Goal: Transaction & Acquisition: Subscribe to service/newsletter

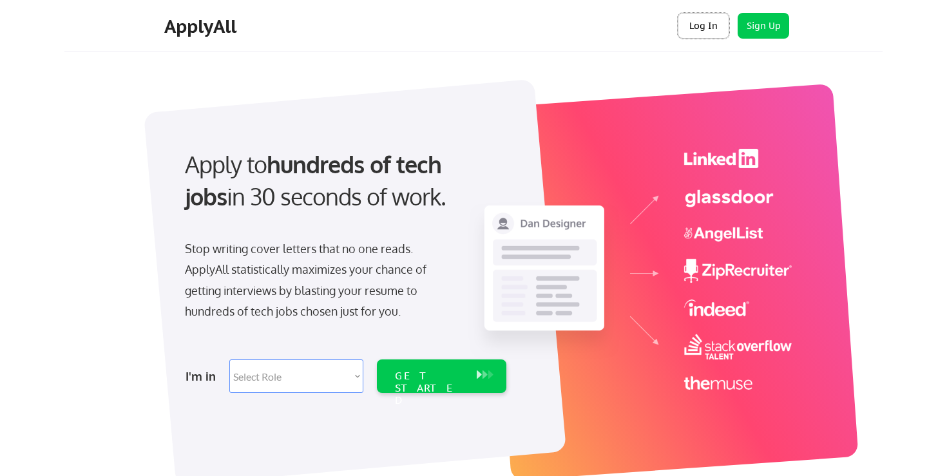
click at [699, 24] on button "Log In" at bounding box center [704, 26] width 52 height 26
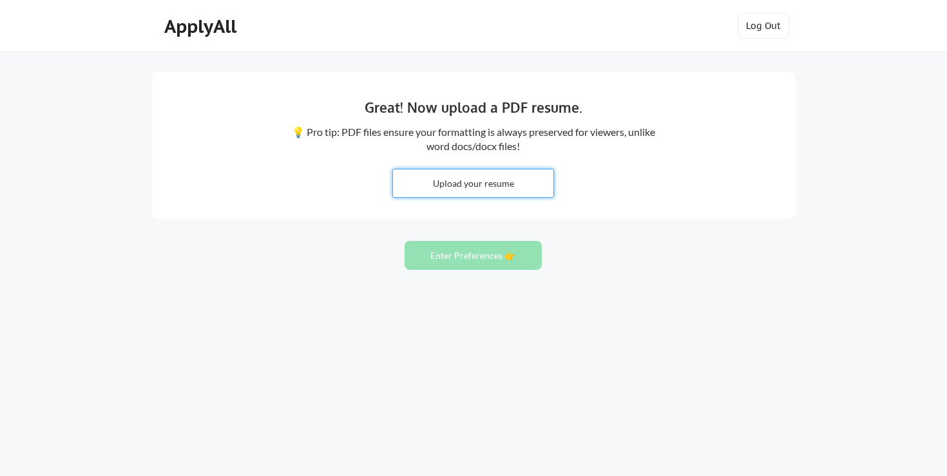
click at [490, 186] on input "file" at bounding box center [473, 183] width 160 height 28
type input "C:\fakepath\Zaharuk_Stephanie_Resume_08-2025.pdf"
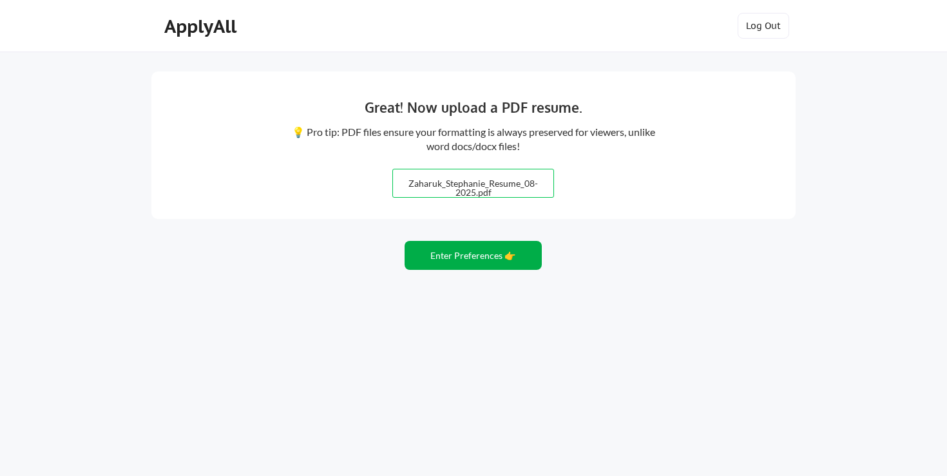
click at [477, 255] on button "Enter Preferences 👉" at bounding box center [473, 255] width 137 height 29
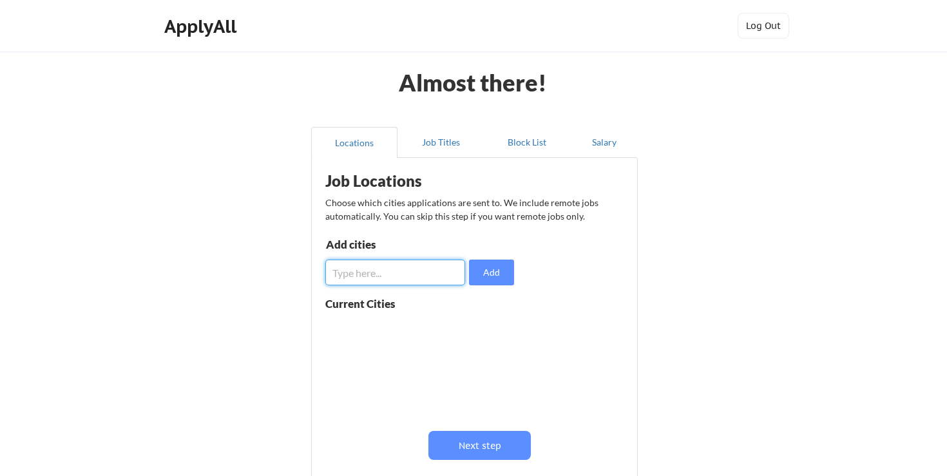
click at [419, 276] on input "input" at bounding box center [395, 273] width 140 height 26
click at [425, 277] on input "input" at bounding box center [395, 273] width 140 height 26
type input "philadelphia"
click at [488, 277] on button "Add" at bounding box center [491, 273] width 45 height 26
click at [393, 273] on input "input" at bounding box center [395, 273] width 140 height 26
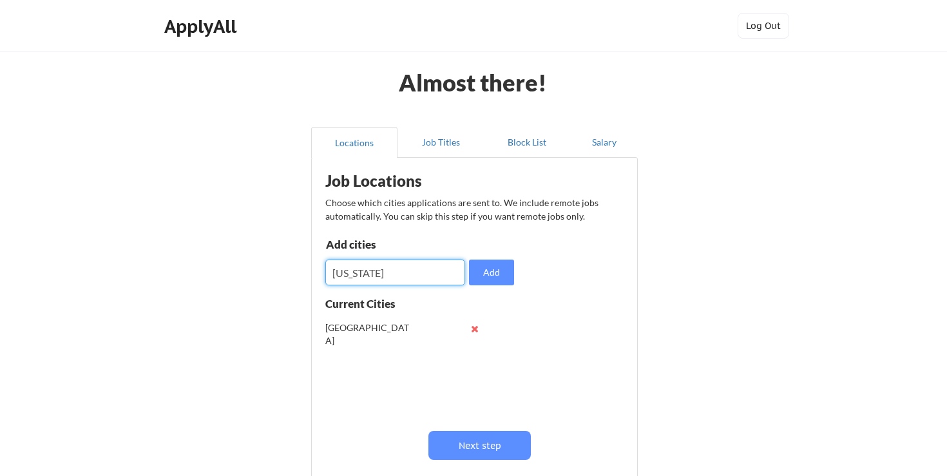
type input "New York"
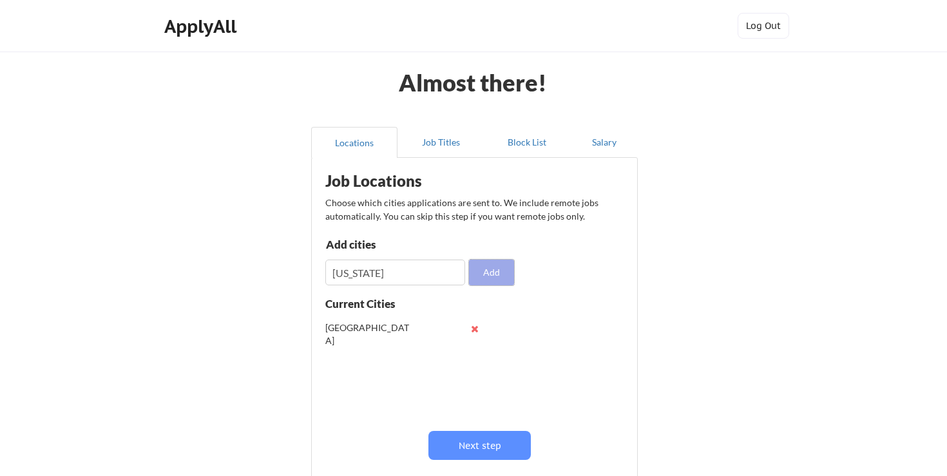
click at [486, 280] on button "Add" at bounding box center [491, 273] width 45 height 26
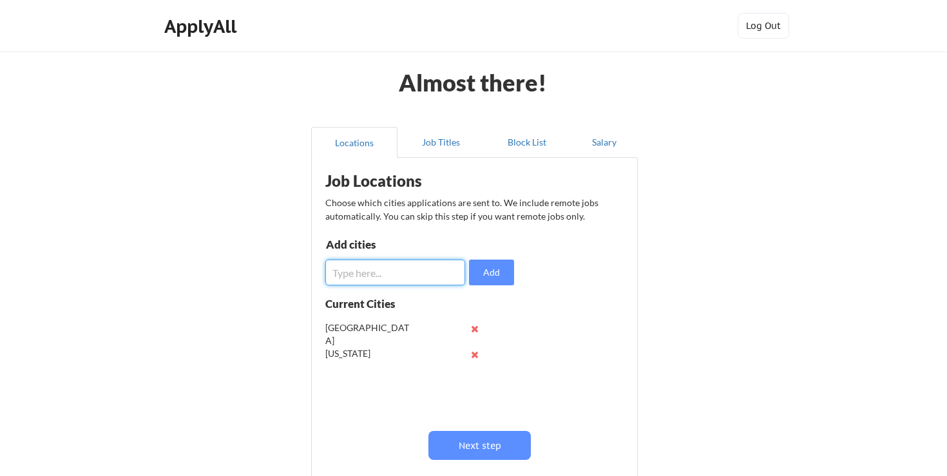
click at [399, 272] on input "input" at bounding box center [395, 273] width 140 height 26
type input "w"
click at [488, 439] on button "Next step" at bounding box center [479, 445] width 102 height 29
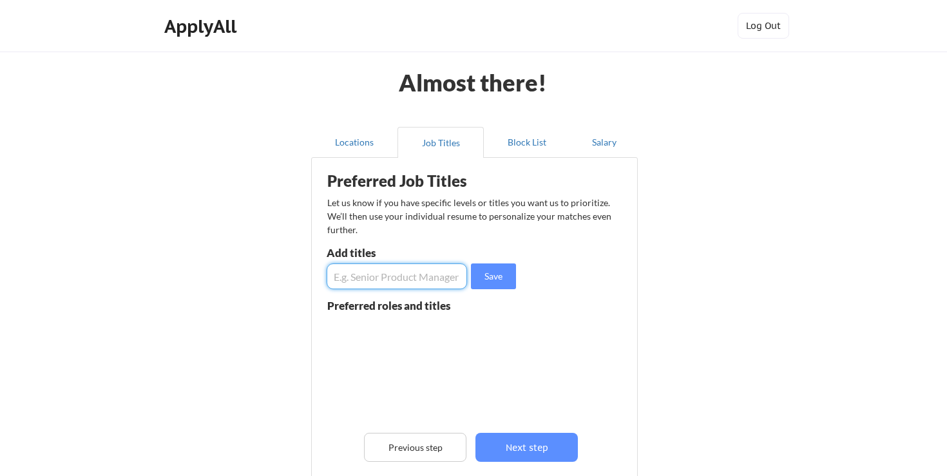
click at [420, 272] on input "input" at bounding box center [397, 277] width 140 height 26
type input "VP Marketing"
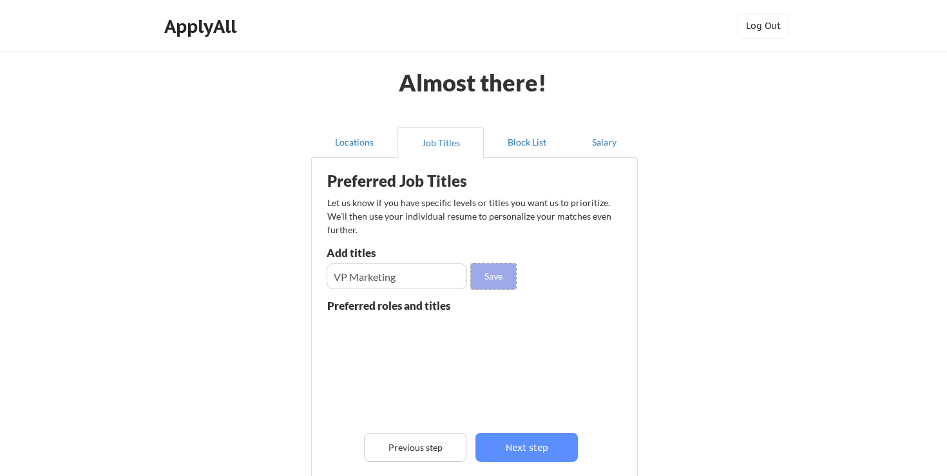
click at [485, 274] on button "Save" at bounding box center [493, 277] width 45 height 26
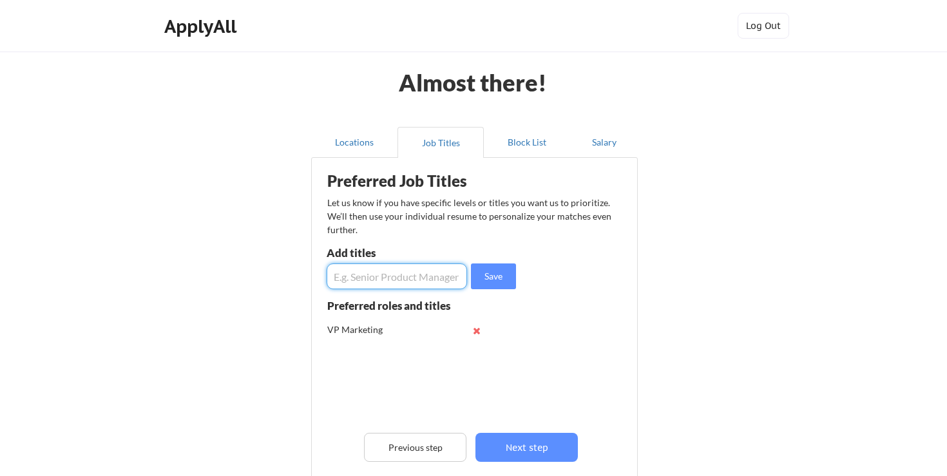
click at [439, 272] on input "input" at bounding box center [397, 277] width 140 height 26
type input "Head of Marketing"
click at [495, 273] on button "Save" at bounding box center [493, 277] width 45 height 26
click at [441, 272] on input "input" at bounding box center [397, 277] width 140 height 26
type input "M"
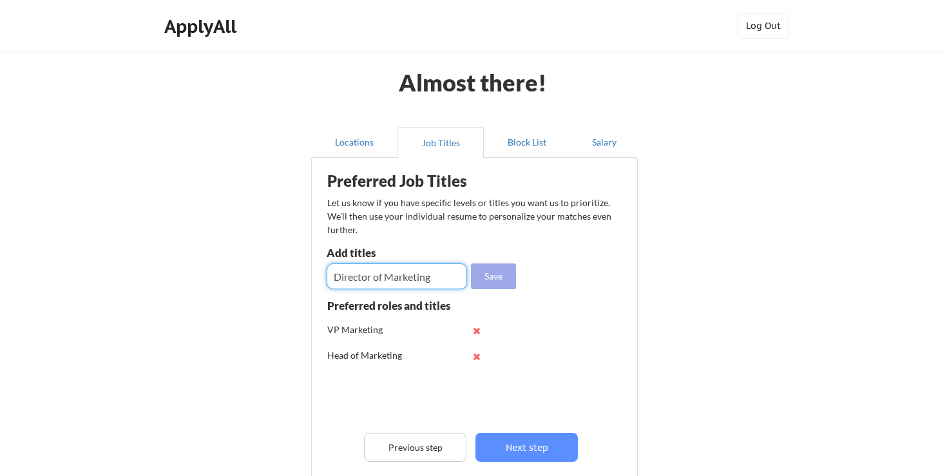
type input "Director of Marketing"
click at [498, 273] on button "Save" at bounding box center [493, 277] width 45 height 26
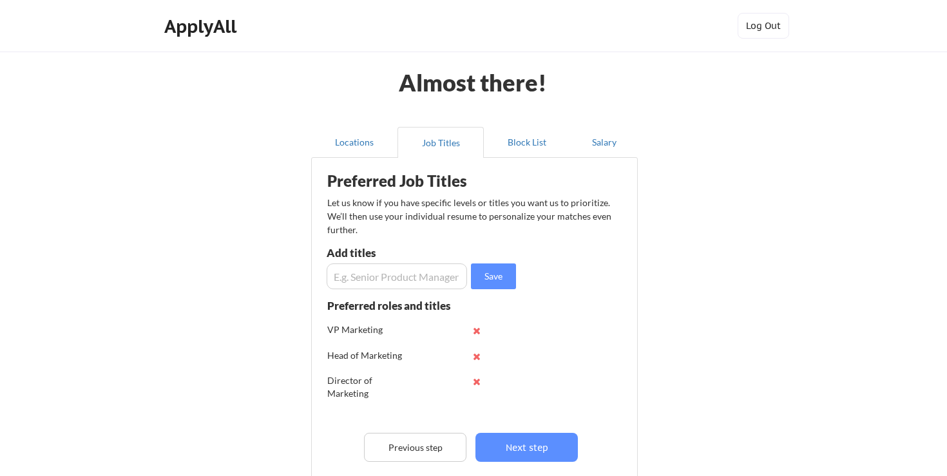
click at [430, 275] on input "input" at bounding box center [397, 277] width 140 height 26
type input "M"
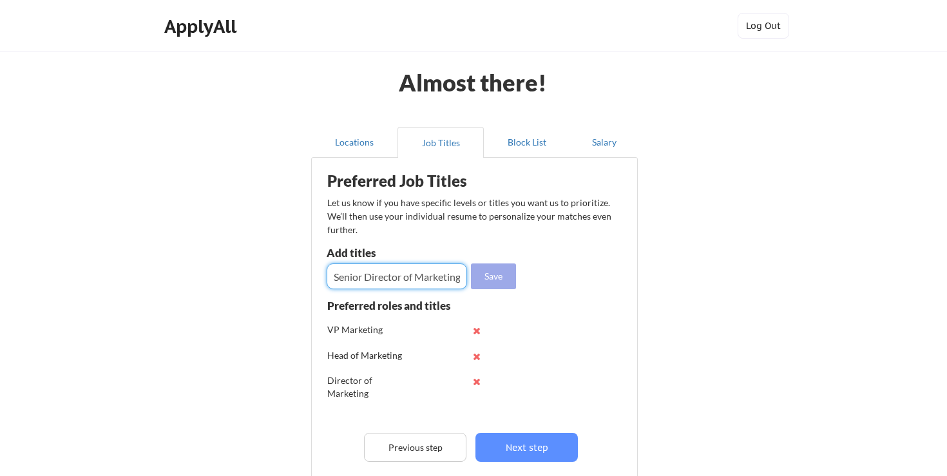
type input "Senior Director of Marketing"
click at [483, 283] on button "Save" at bounding box center [493, 277] width 45 height 26
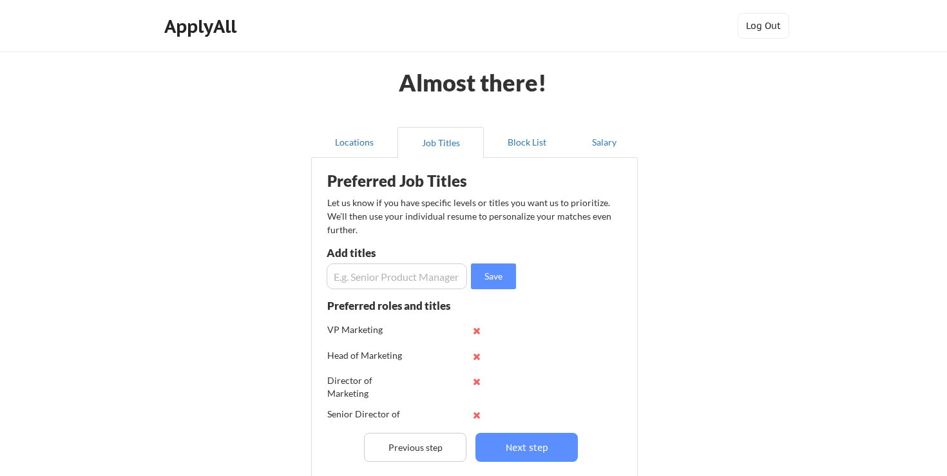
click at [438, 277] on input "input" at bounding box center [397, 277] width 140 height 26
type input "Brand Strategy"
click at [497, 274] on button "Save" at bounding box center [493, 277] width 45 height 26
click at [424, 280] on input "input" at bounding box center [397, 277] width 140 height 26
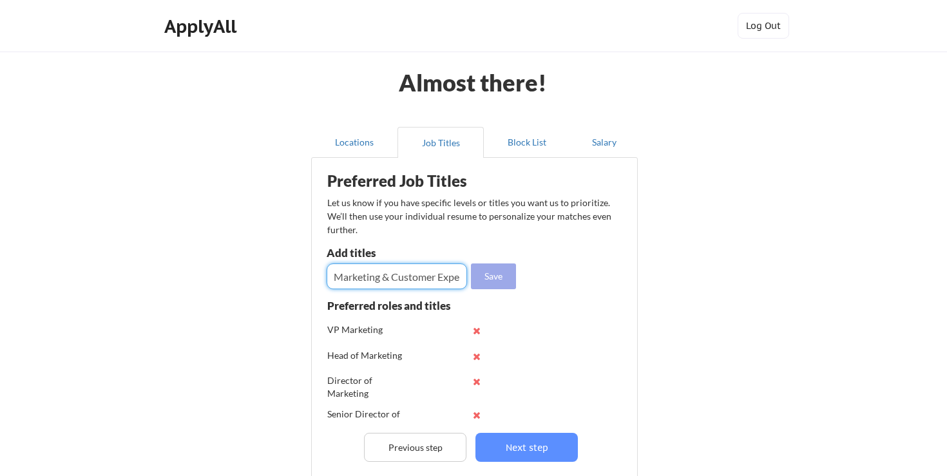
type input "Marketing & Customer Experience"
click at [497, 274] on button "Save" at bounding box center [493, 277] width 45 height 26
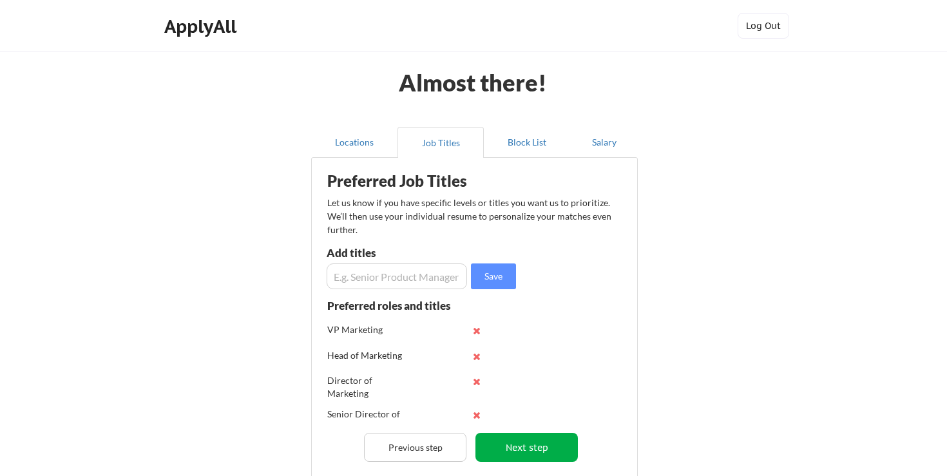
click at [526, 457] on button "Next step" at bounding box center [527, 447] width 102 height 29
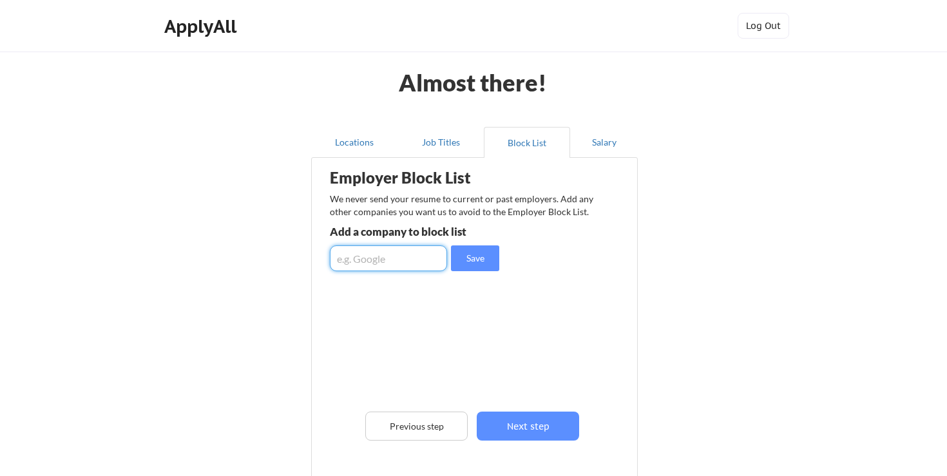
click at [417, 263] on input "input" at bounding box center [388, 258] width 117 height 26
click at [480, 258] on button "Save" at bounding box center [475, 258] width 48 height 26
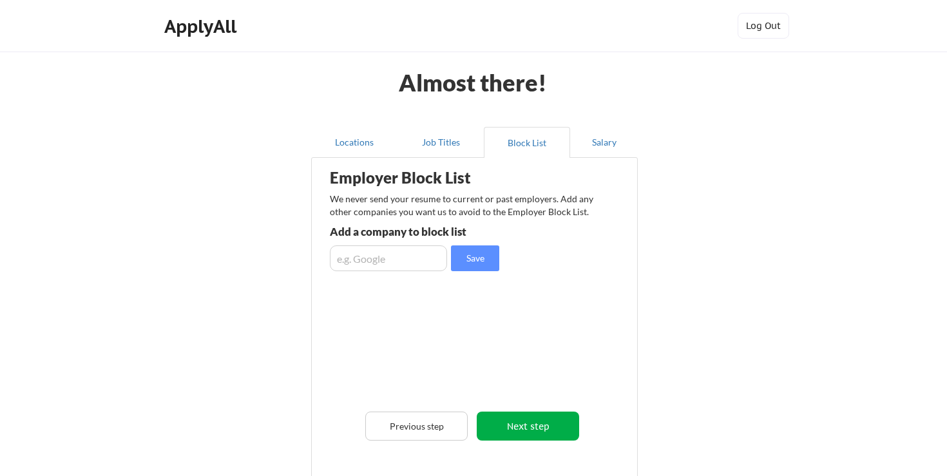
click at [530, 425] on button "Next step" at bounding box center [528, 426] width 102 height 29
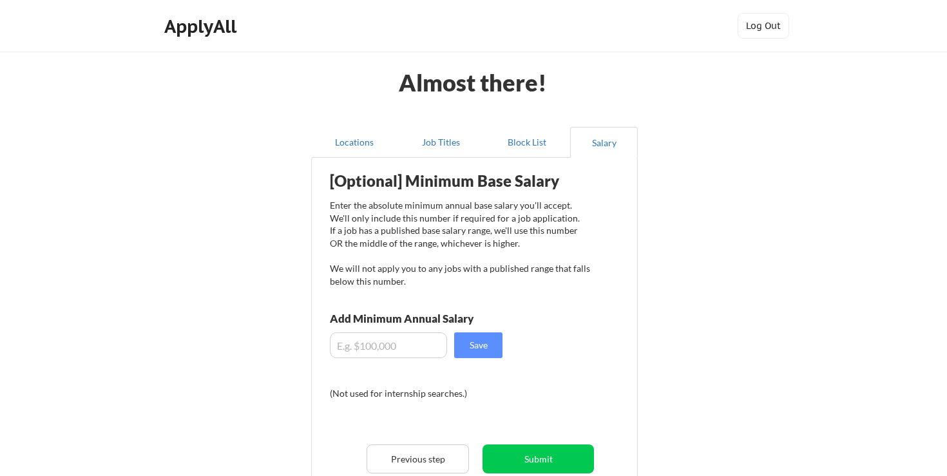
click at [421, 338] on input "input" at bounding box center [388, 345] width 117 height 26
click at [540, 455] on button "Submit" at bounding box center [538, 459] width 111 height 29
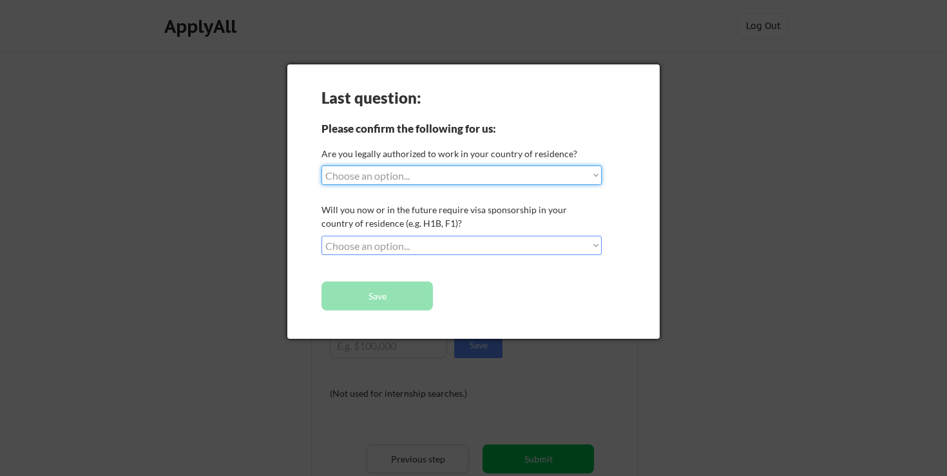
select select ""yes__i_am_a_us_citizen""
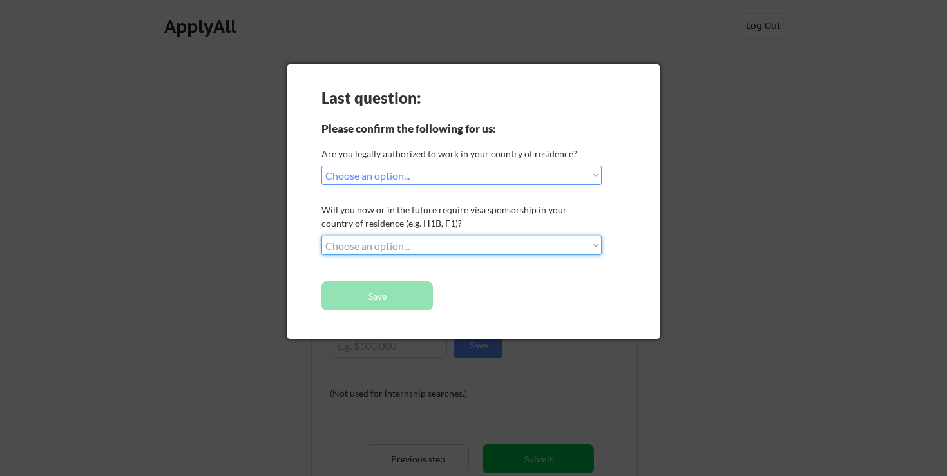
select select ""no__i_will_not_need_sponsorship""
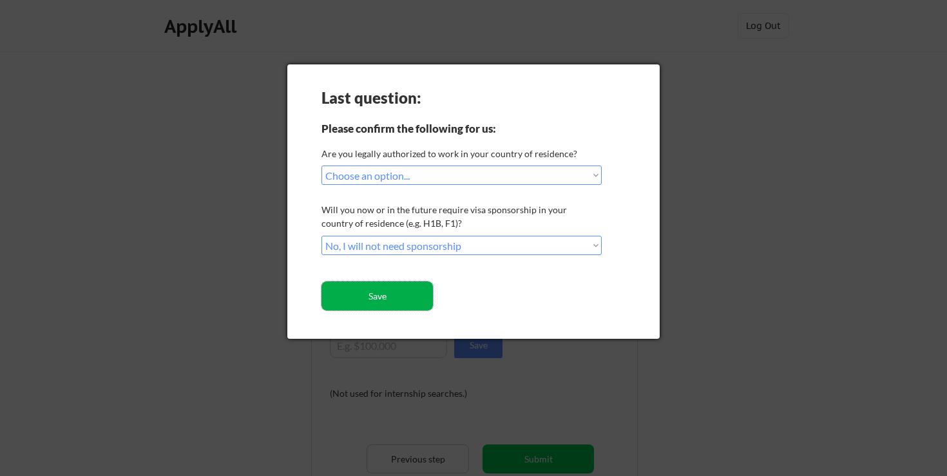
click at [416, 288] on button "Save" at bounding box center [377, 296] width 111 height 29
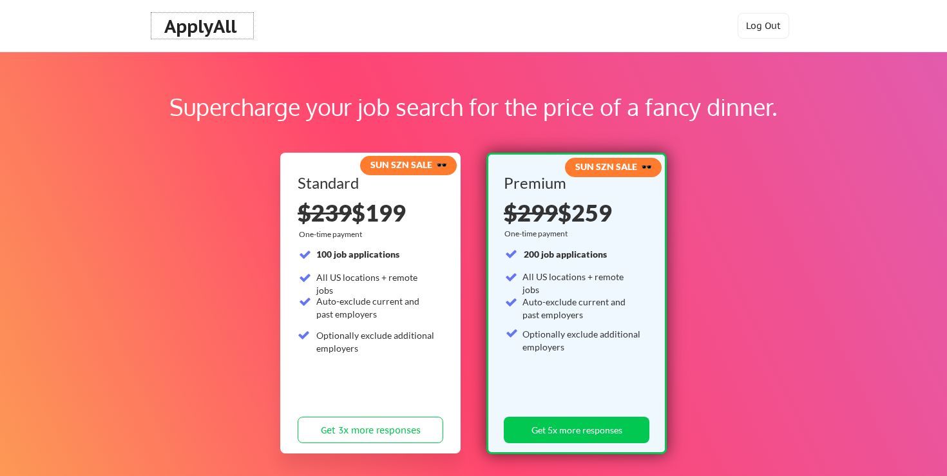
click at [220, 26] on div "ApplyAll" at bounding box center [202, 26] width 76 height 22
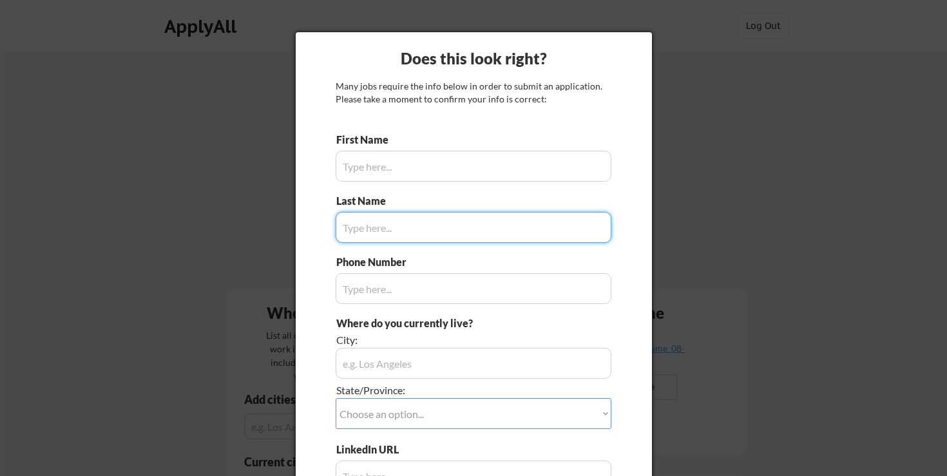
click at [429, 167] on input "input" at bounding box center [474, 166] width 276 height 31
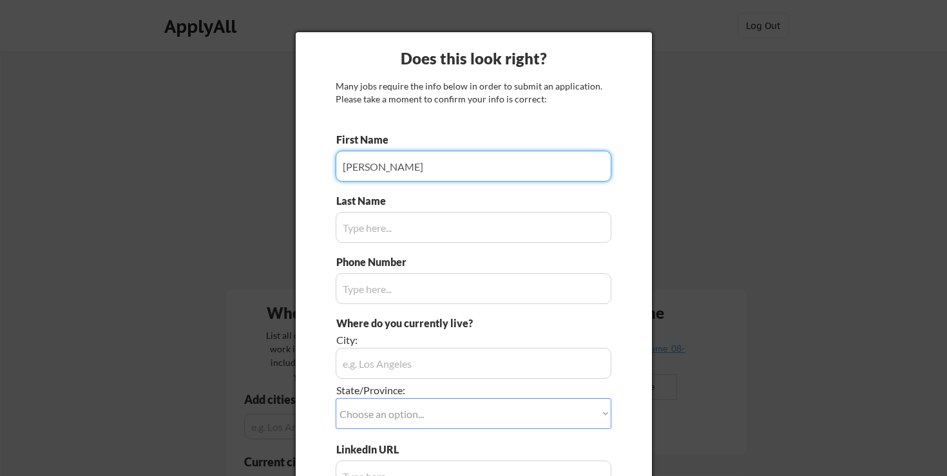
type input "Stephanie"
click at [434, 229] on input "input" at bounding box center [474, 227] width 276 height 31
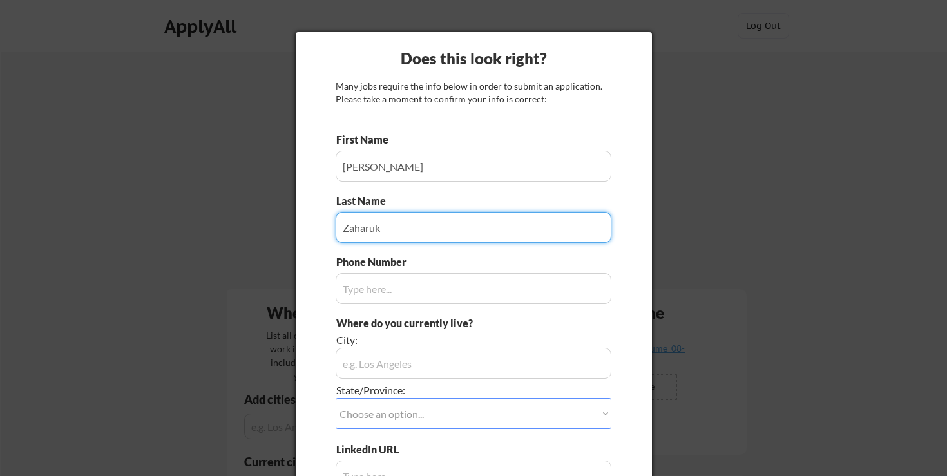
type input "Zaharuk"
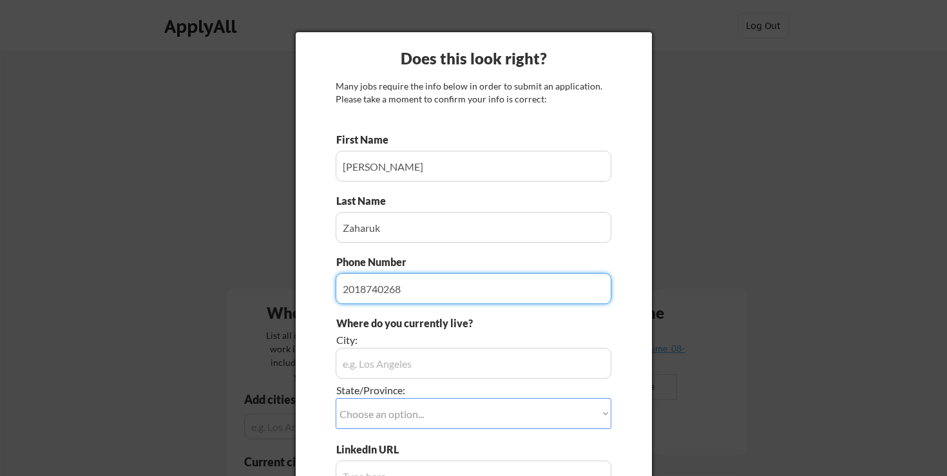
type input "2018740268"
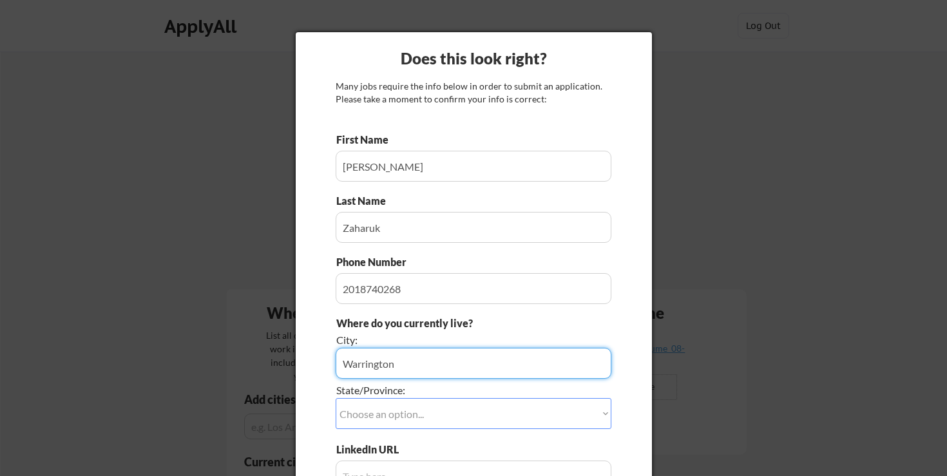
type input "Warrington"
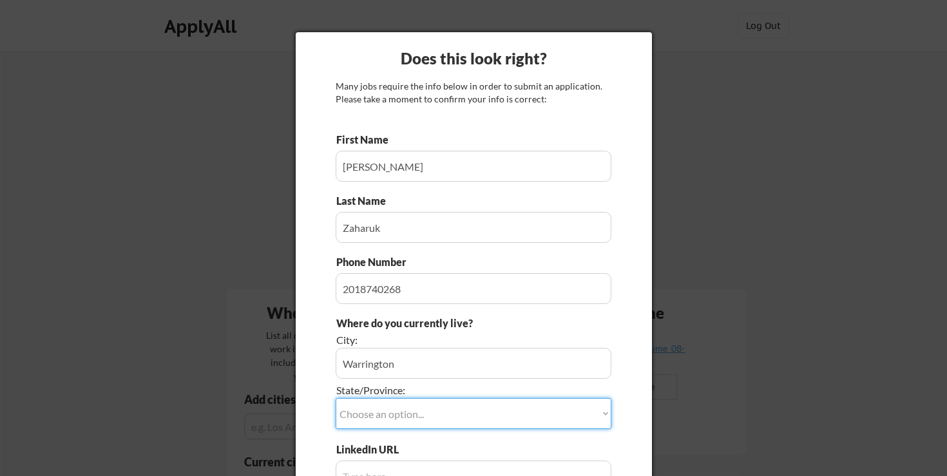
select select ""Pennsylvania""
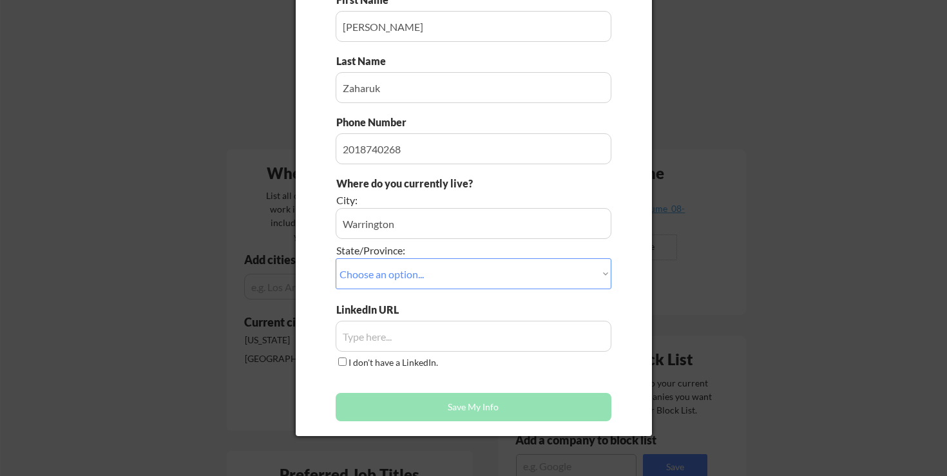
scroll to position [267, 0]
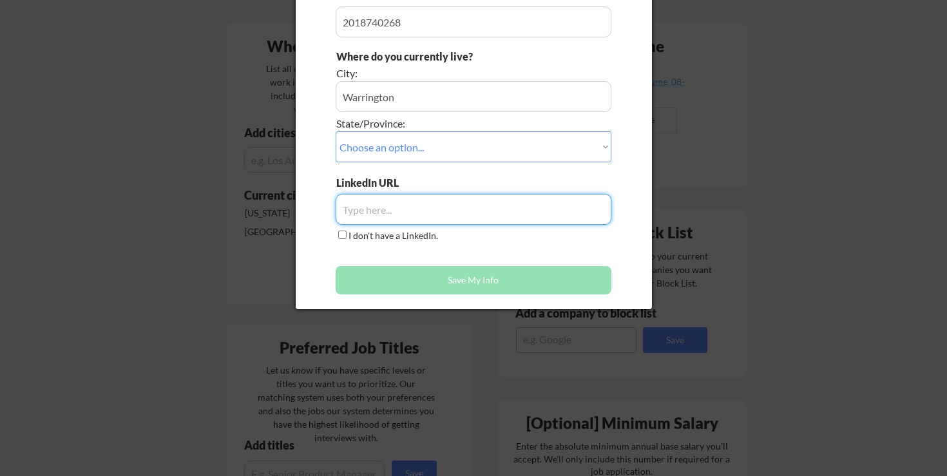
click at [405, 206] on input "input" at bounding box center [474, 209] width 276 height 31
paste input "https://www.linkedin.com/in/sjzaharuk/"
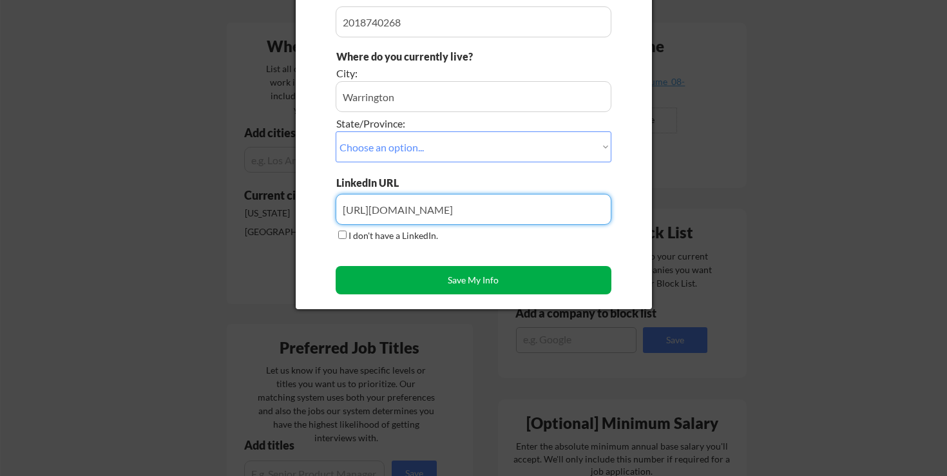
type input "https://www.linkedin.com/in/sjzaharuk/"
click at [511, 276] on button "Save My Info" at bounding box center [474, 280] width 276 height 28
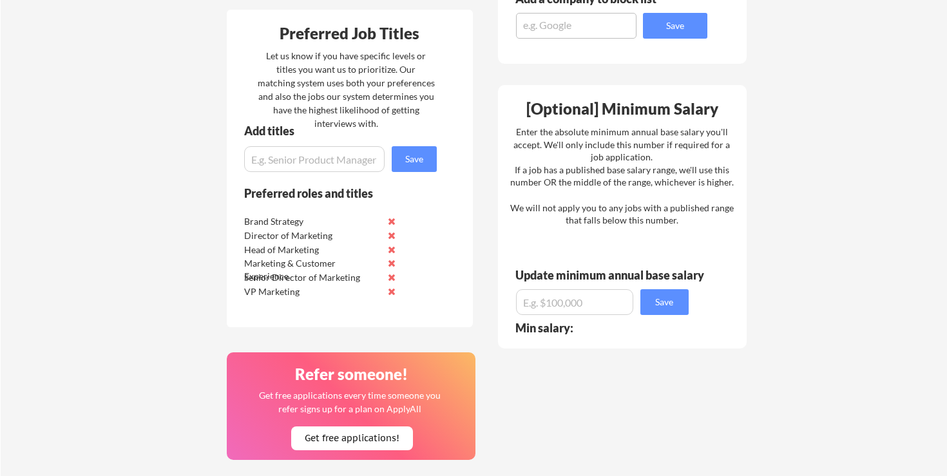
scroll to position [584, 0]
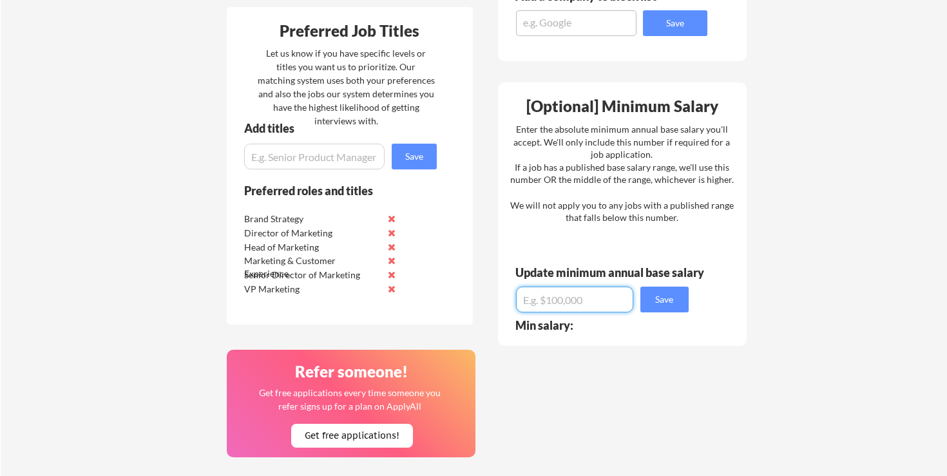
click at [604, 300] on input "input" at bounding box center [574, 300] width 117 height 26
type input "$1"
type input "$240,000"
click at [662, 300] on button "Save" at bounding box center [664, 300] width 48 height 26
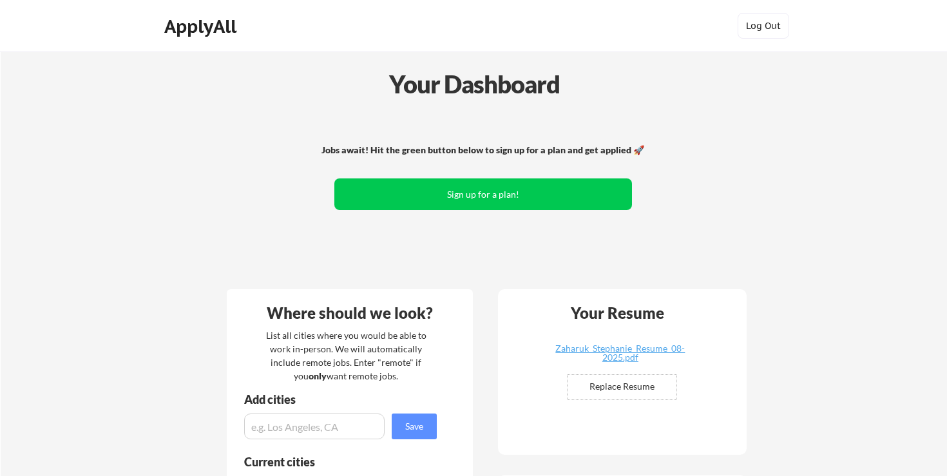
scroll to position [0, 0]
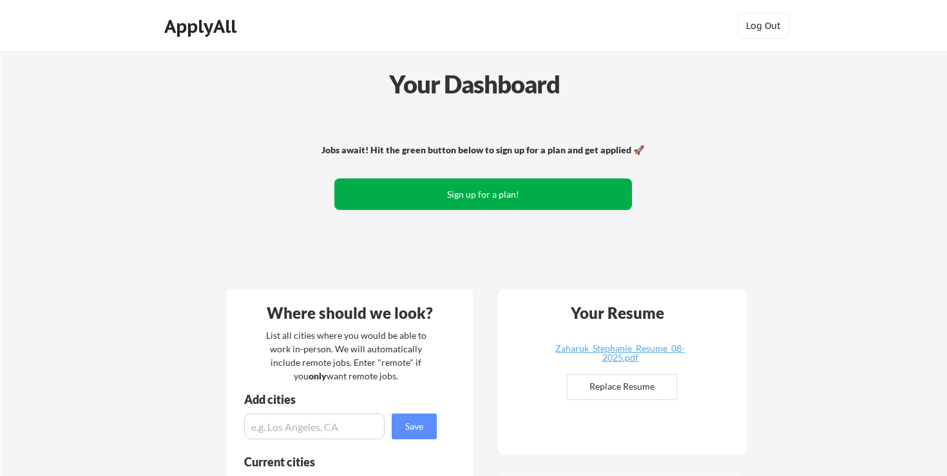
click at [546, 195] on button "Sign up for a plan!" at bounding box center [483, 194] width 298 height 32
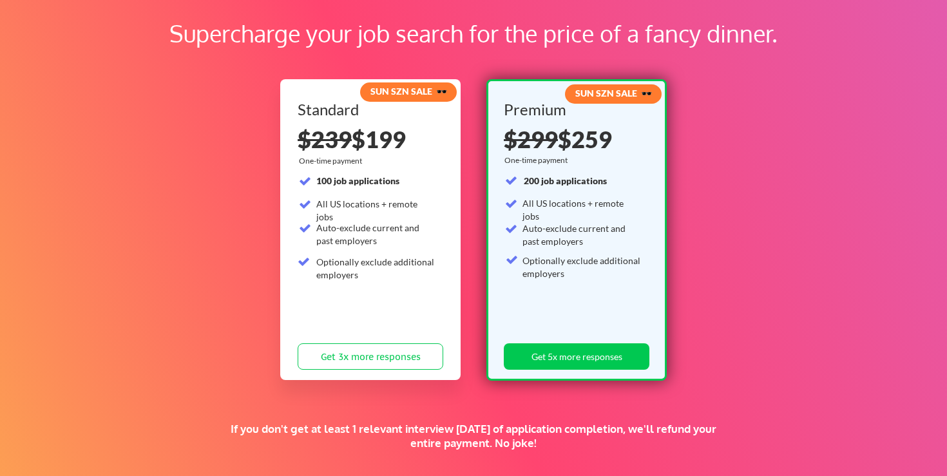
scroll to position [78, 0]
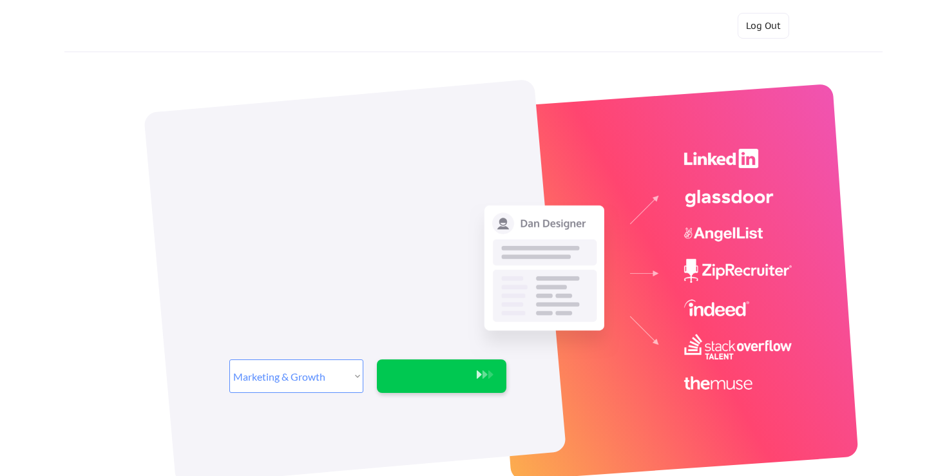
select select ""marketing___comms""
